Goal: Entertainment & Leisure: Consume media (video, audio)

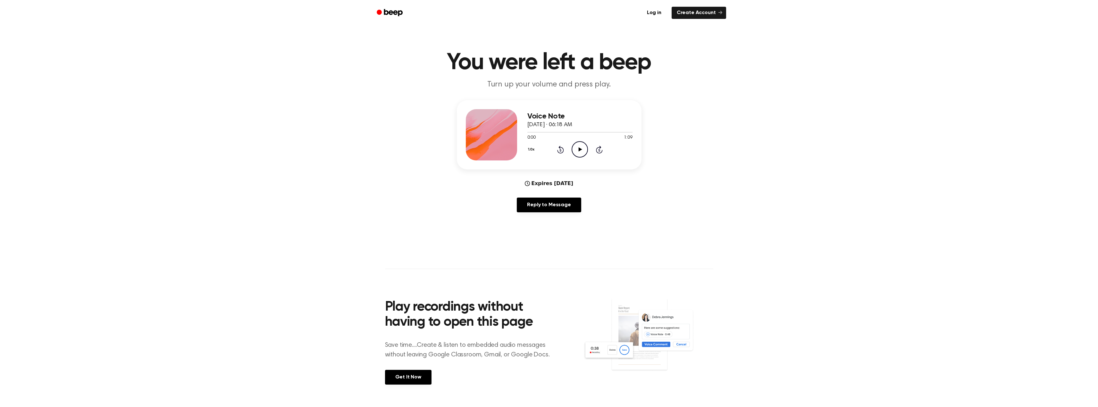
click at [582, 152] on icon at bounding box center [580, 149] width 4 height 4
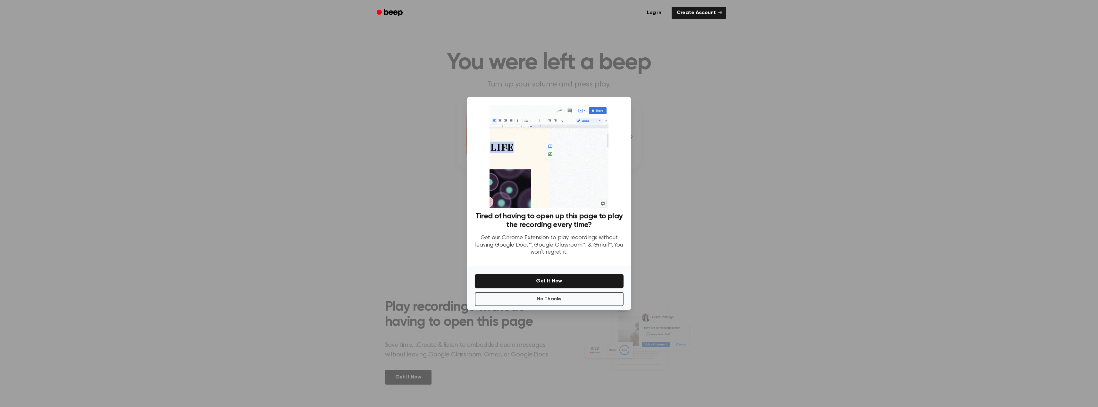
click at [355, 257] on div at bounding box center [549, 203] width 1098 height 407
click at [535, 306] on button "No Thanks" at bounding box center [549, 299] width 149 height 14
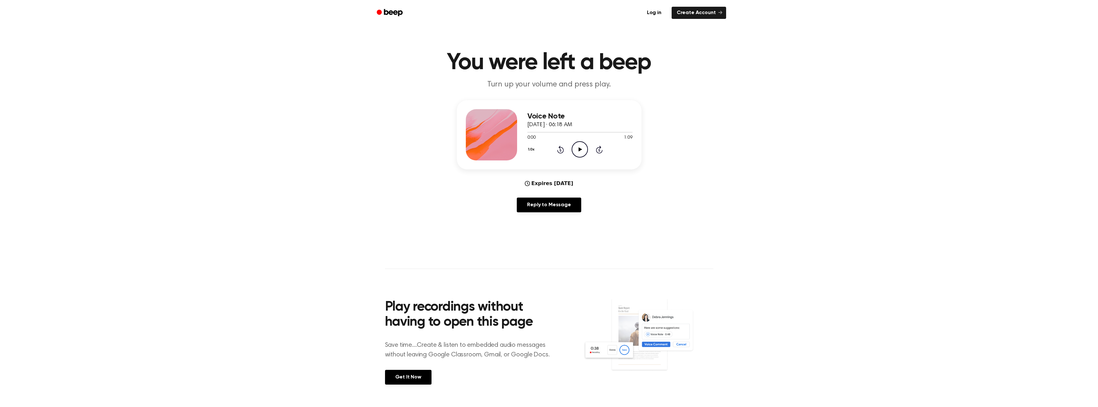
click at [588, 158] on icon "Play Audio" at bounding box center [579, 149] width 16 height 16
click at [313, 177] on div "Voice Note [DATE] · 06:18 AM 1:09 1:09 Your browser does not support the [objec…" at bounding box center [549, 158] width 1082 height 117
